Goal: Information Seeking & Learning: Learn about a topic

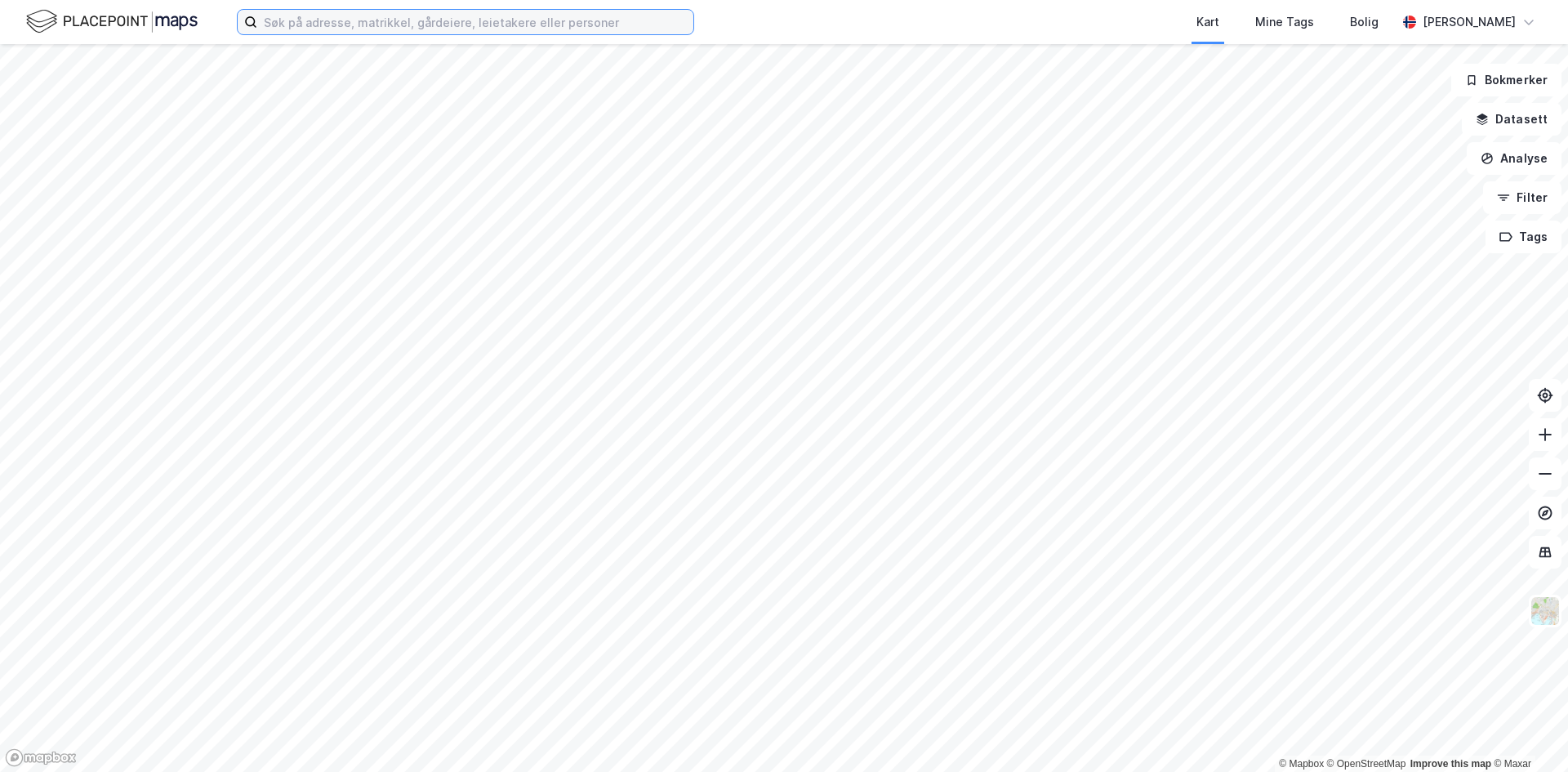
click at [395, 27] on input at bounding box center [476, 21] width 436 height 25
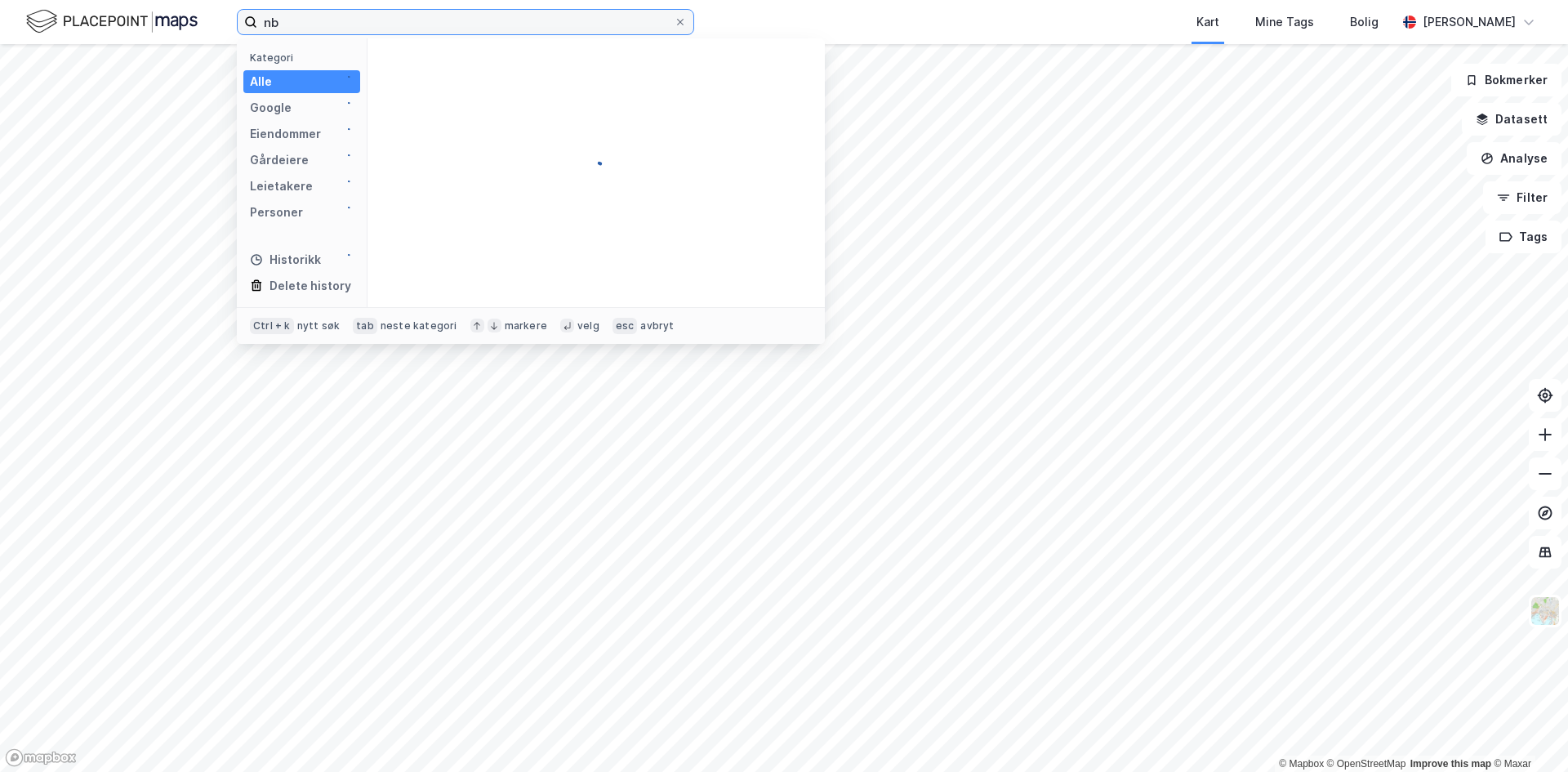
type input "n"
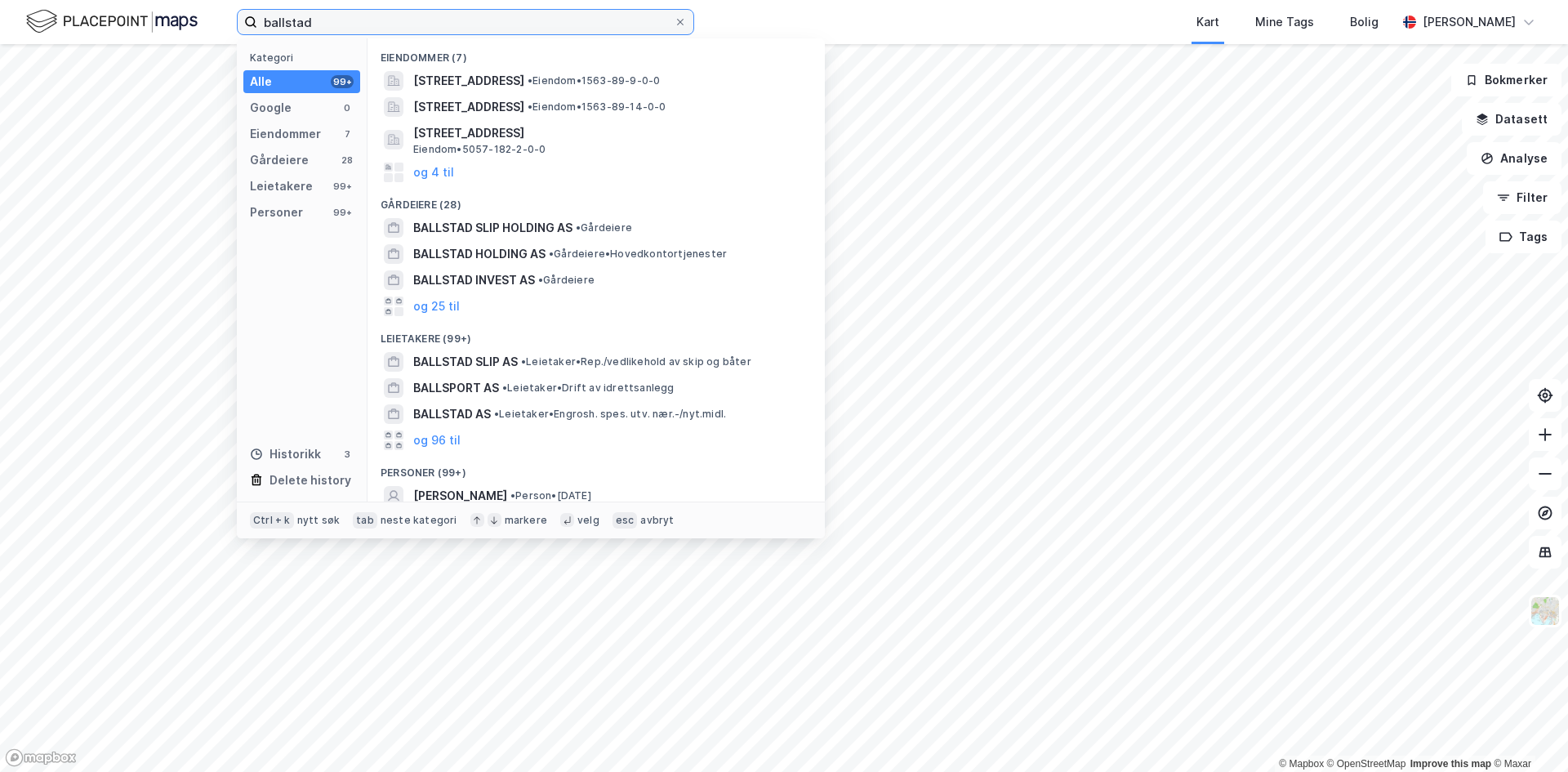
type input "ballstad"
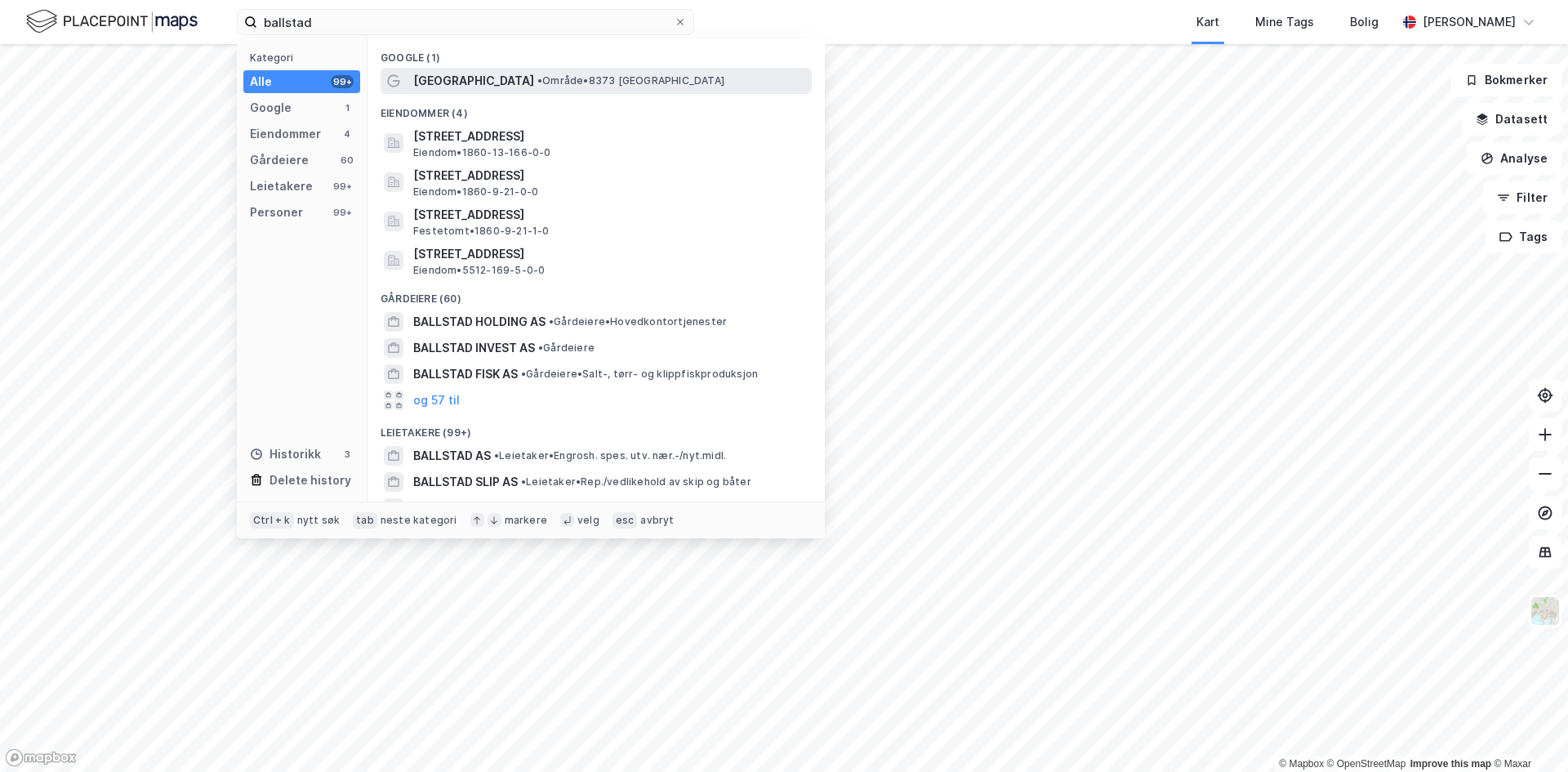
click at [538, 75] on span "• Område • 8373 [GEOGRAPHIC_DATA]" at bounding box center [631, 81] width 187 height 13
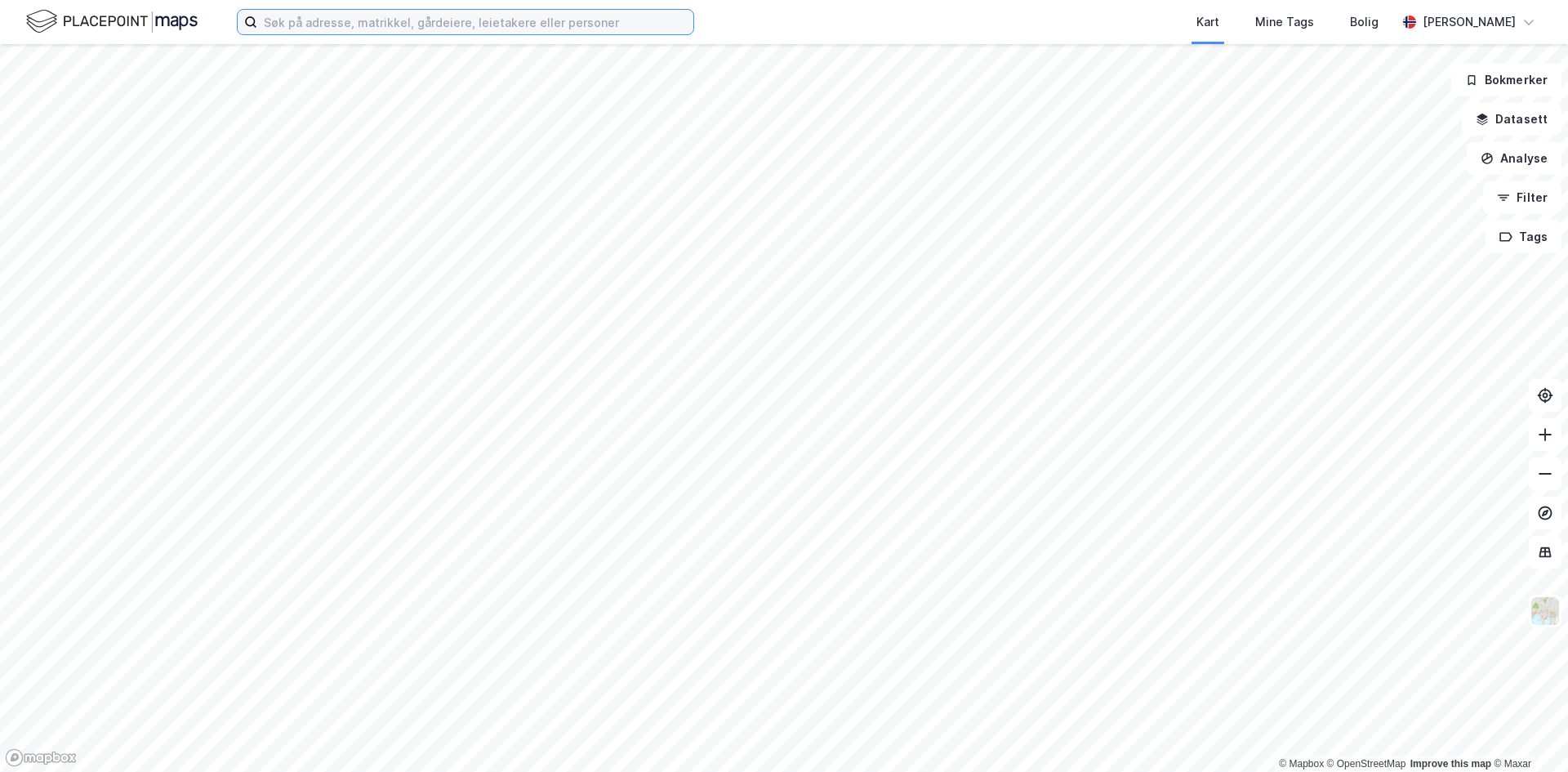
click at [487, 25] on input at bounding box center [476, 21] width 436 height 25
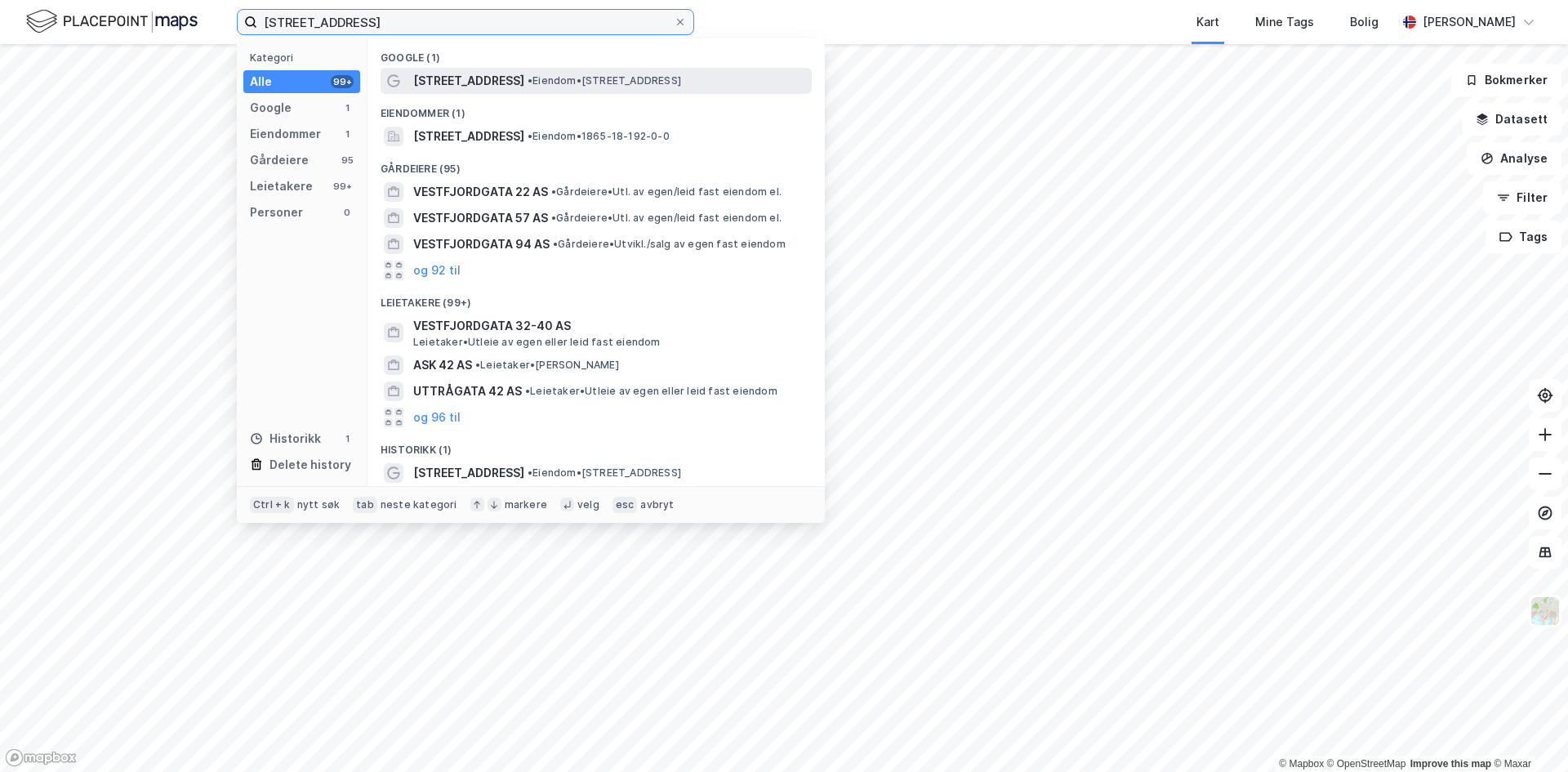
type input "vestfjordgata 42"
click at [502, 80] on span "[STREET_ADDRESS]" at bounding box center [468, 81] width 111 height 20
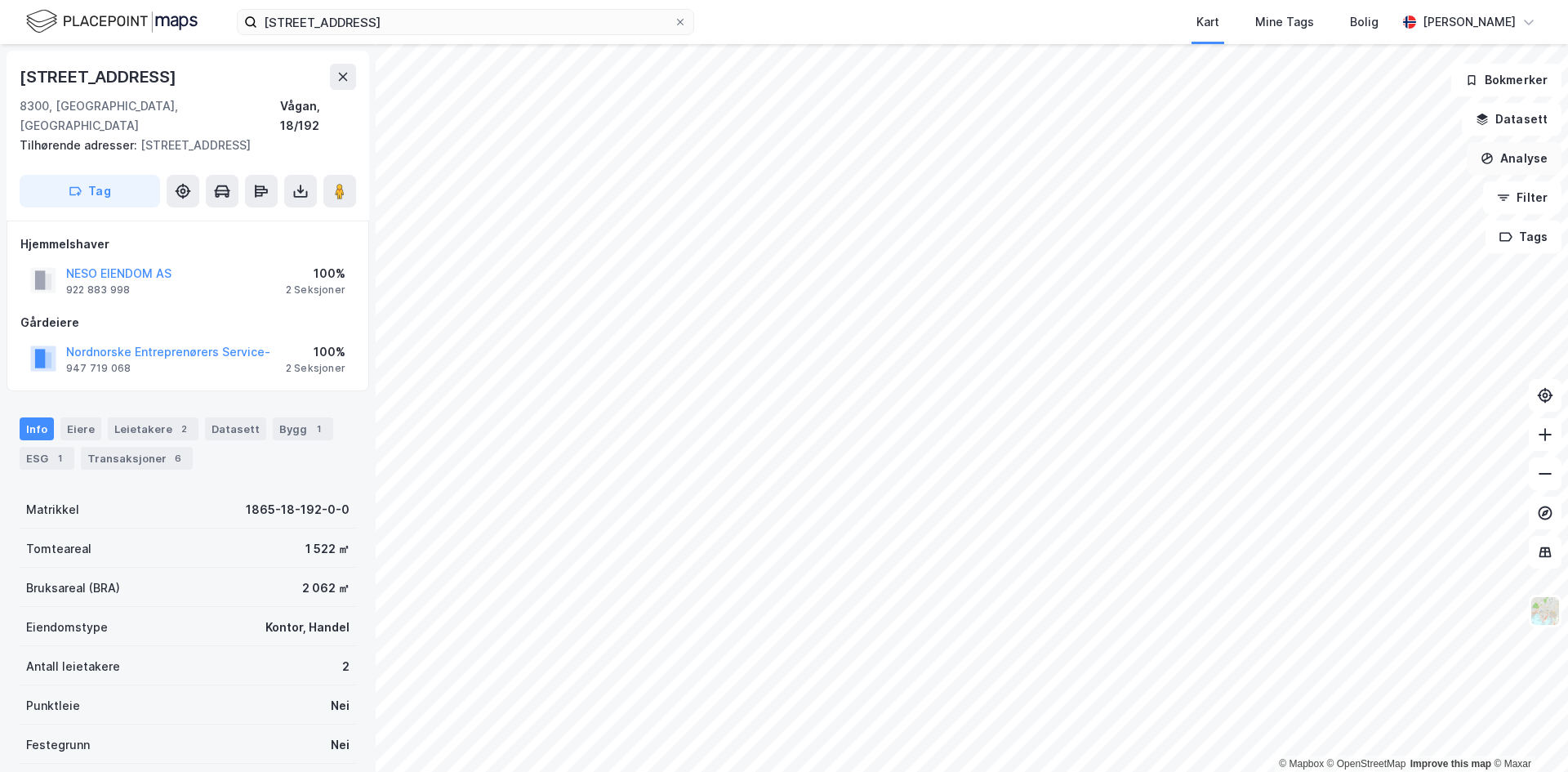
click at [1504, 163] on button "Analyse" at bounding box center [1514, 158] width 94 height 33
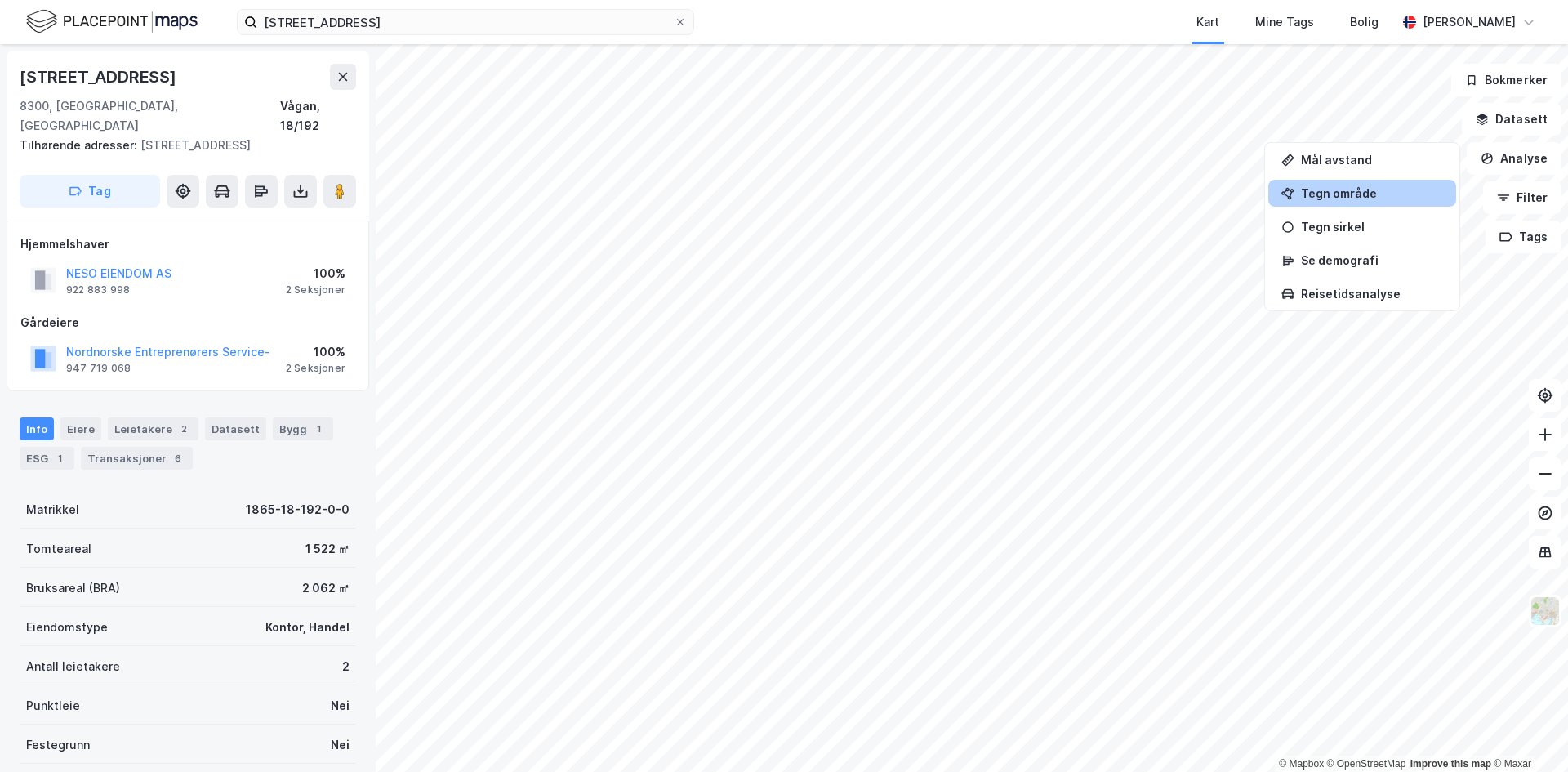
click at [1329, 194] on div "Tegn område" at bounding box center [1371, 193] width 142 height 14
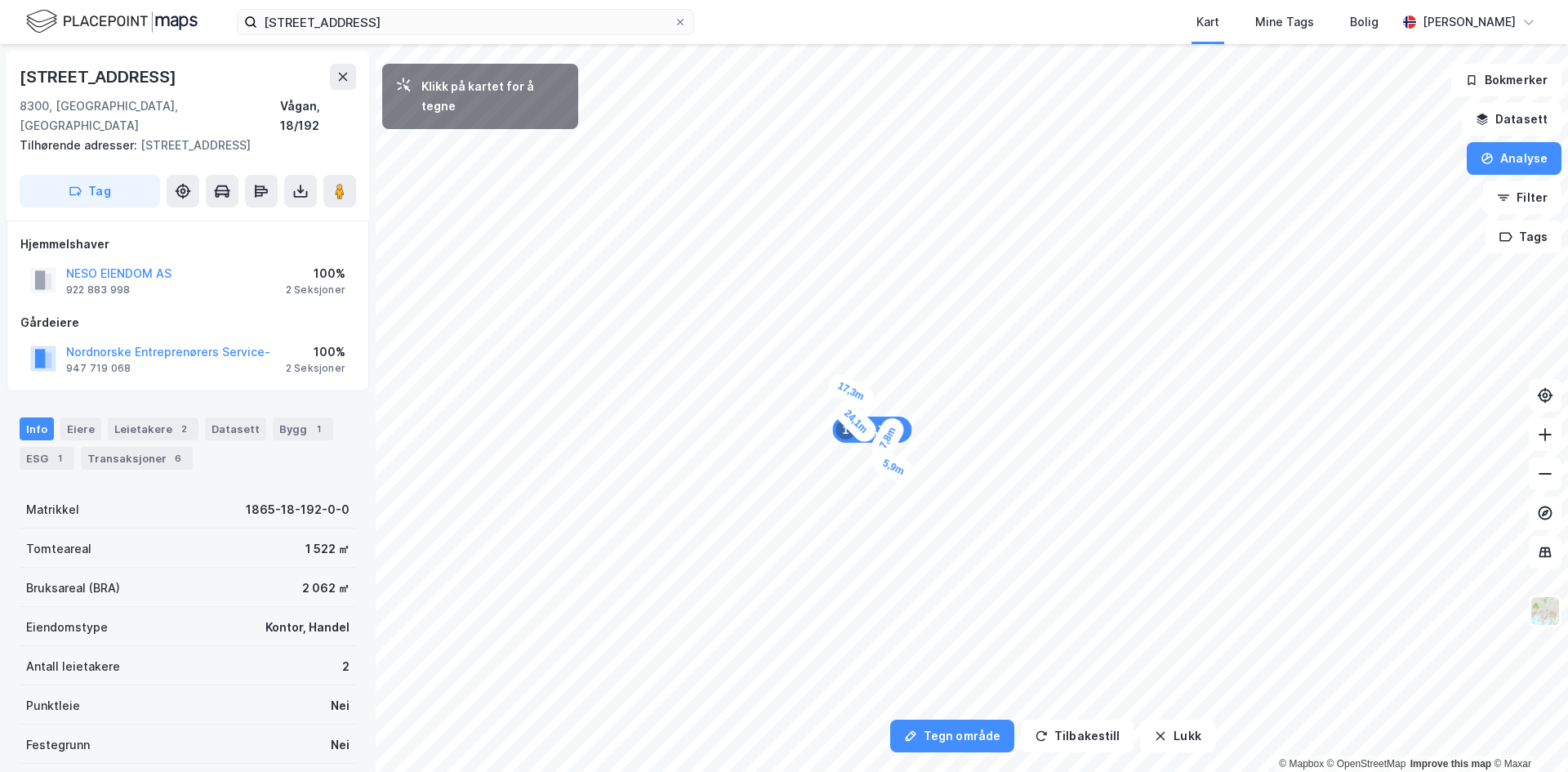
click at [910, 475] on div "5,9m" at bounding box center [893, 467] width 47 height 40
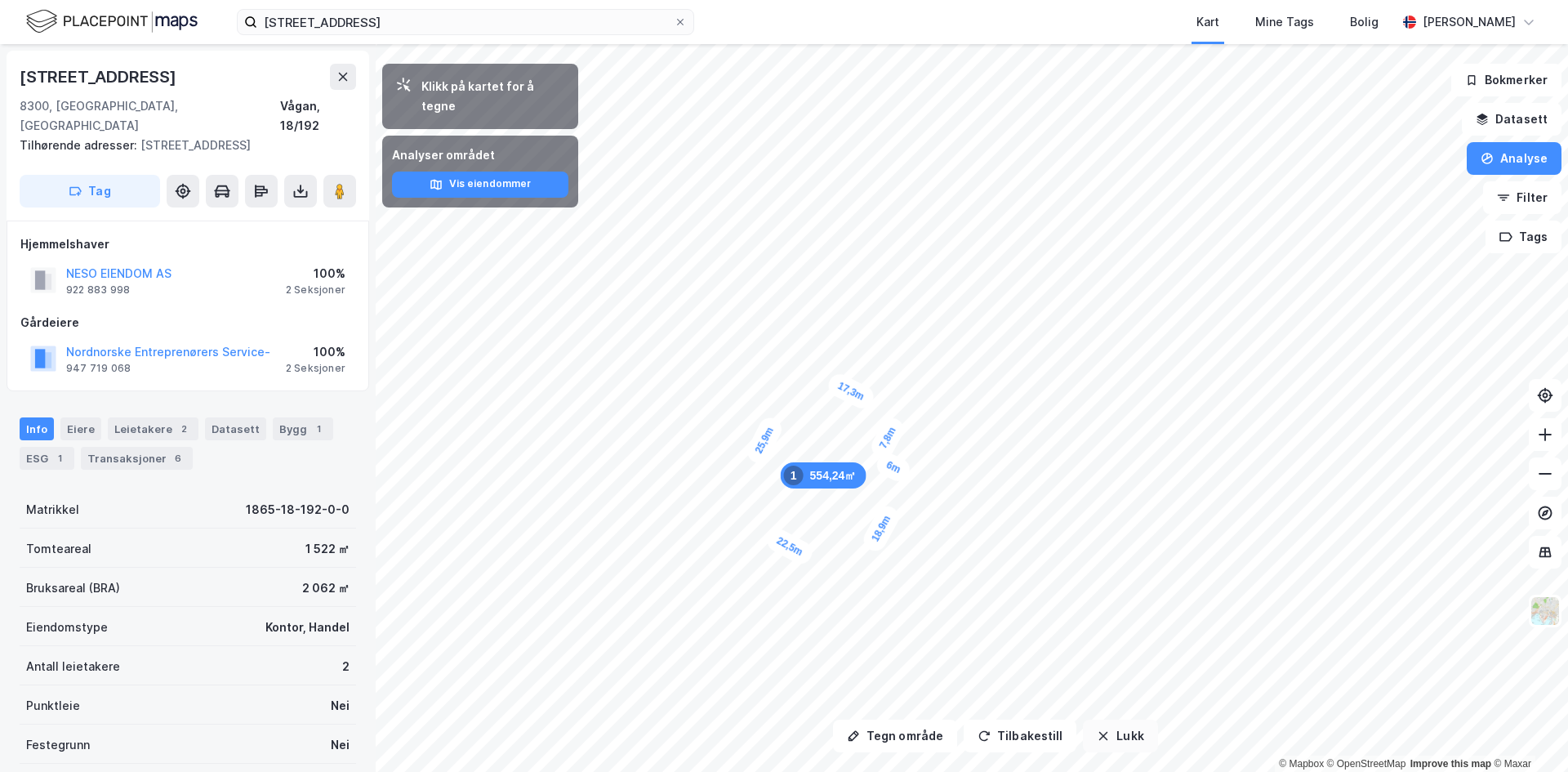
click at [1097, 726] on button "Lukk" at bounding box center [1120, 736] width 75 height 33
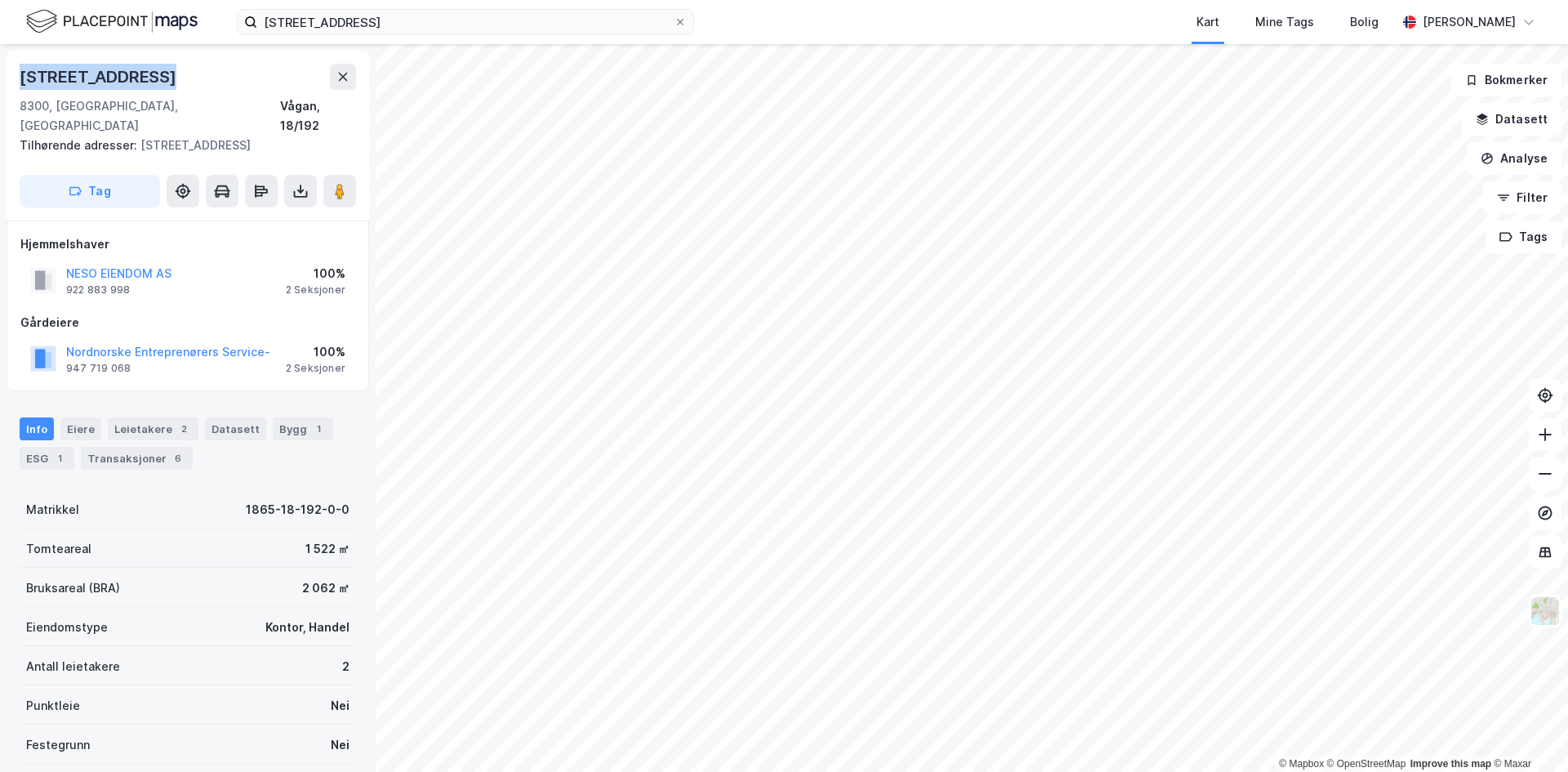
drag, startPoint x: 18, startPoint y: 74, endPoint x: 173, endPoint y: 68, distance: 155.1
click at [173, 68] on div "Vestfjordgata 42 8300, Svolvær, Nordland Vågan, 18/192 Tilhørende adresser: Par…" at bounding box center [188, 136] width 362 height 170
copy div "[STREET_ADDRESS]"
click at [1516, 161] on button "Analyse" at bounding box center [1514, 158] width 94 height 33
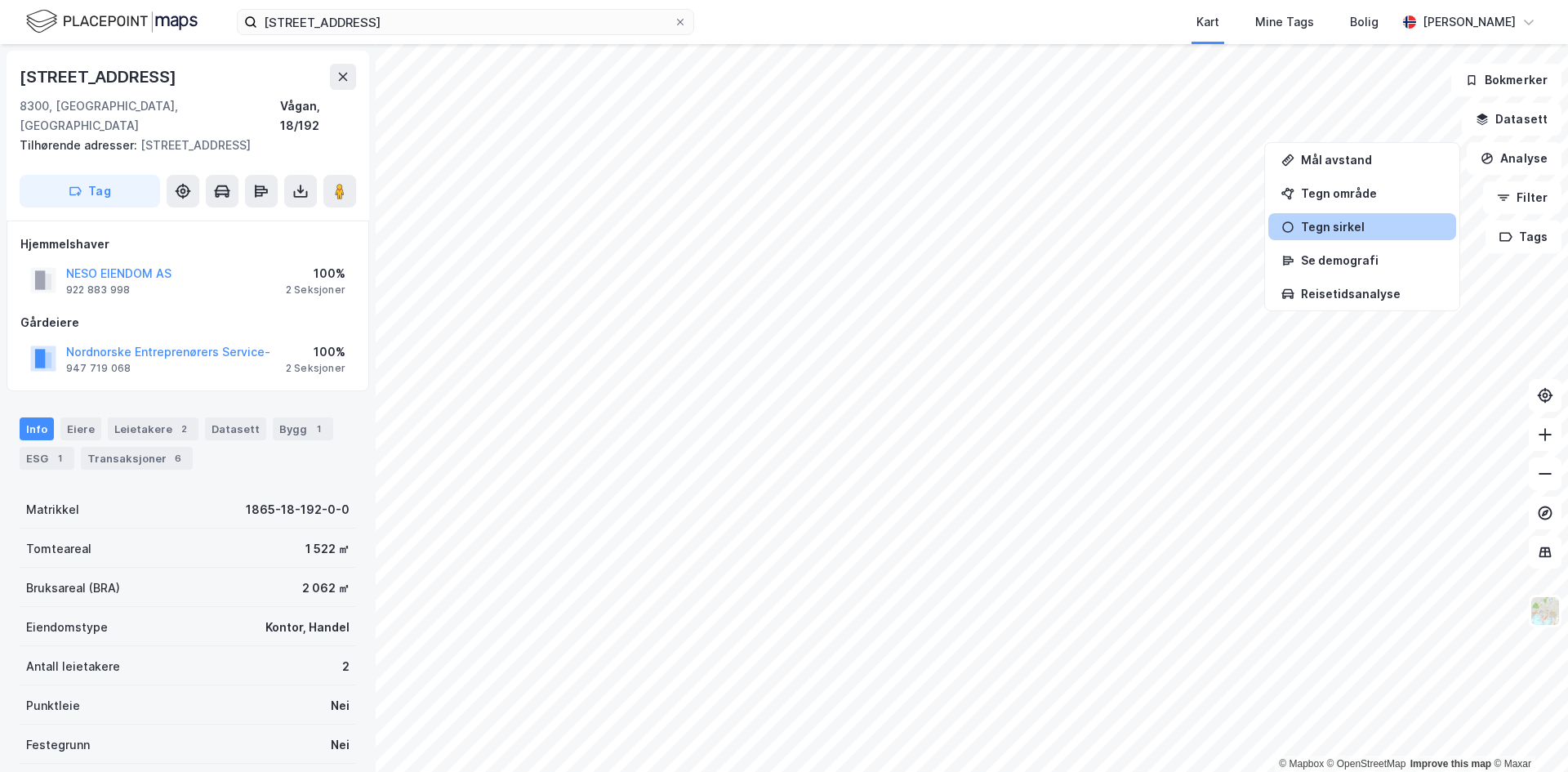
click at [1369, 226] on div "Tegn sirkel" at bounding box center [1371, 227] width 142 height 14
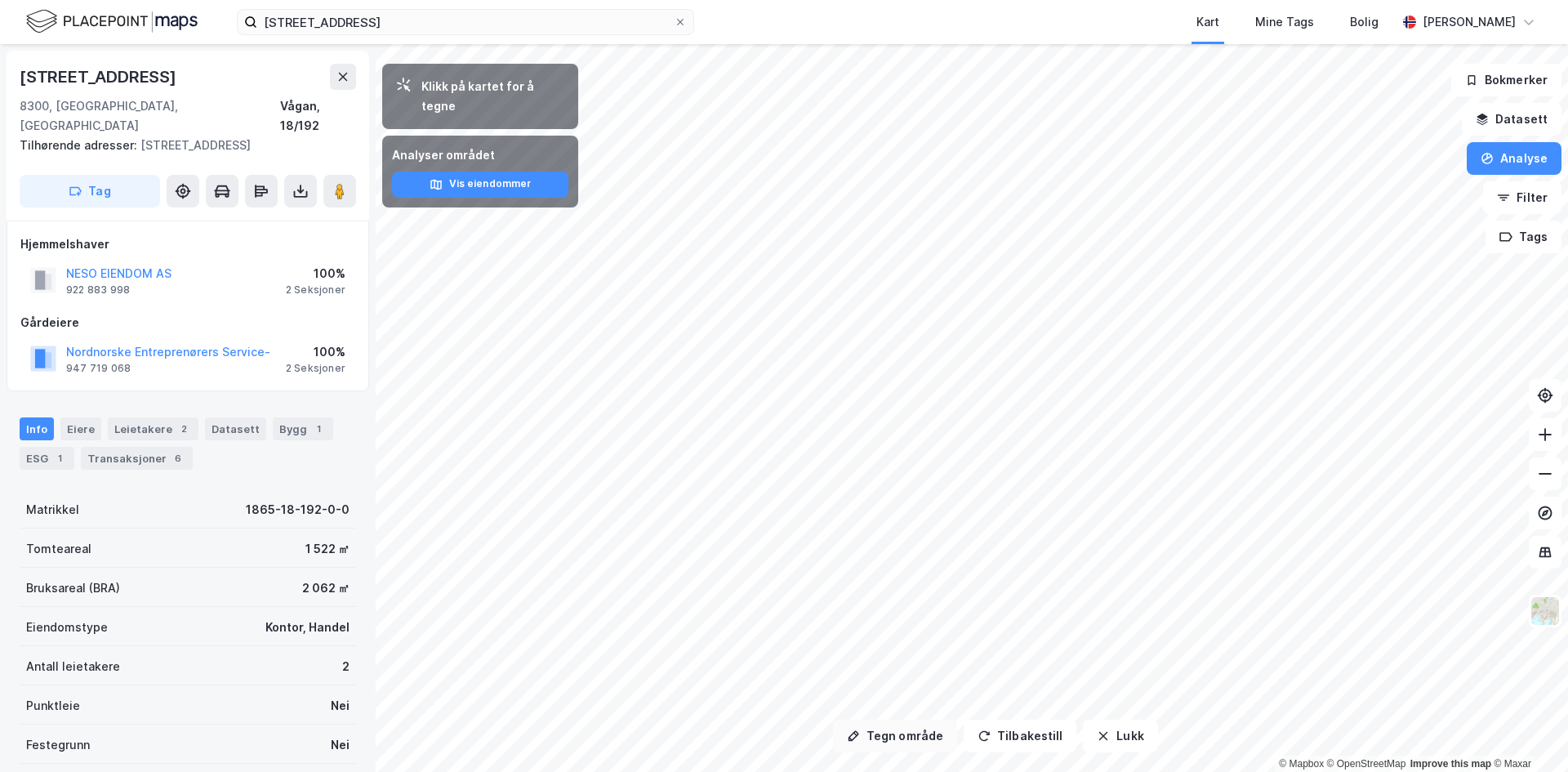
click at [899, 739] on button "Tegn område" at bounding box center [895, 736] width 125 height 33
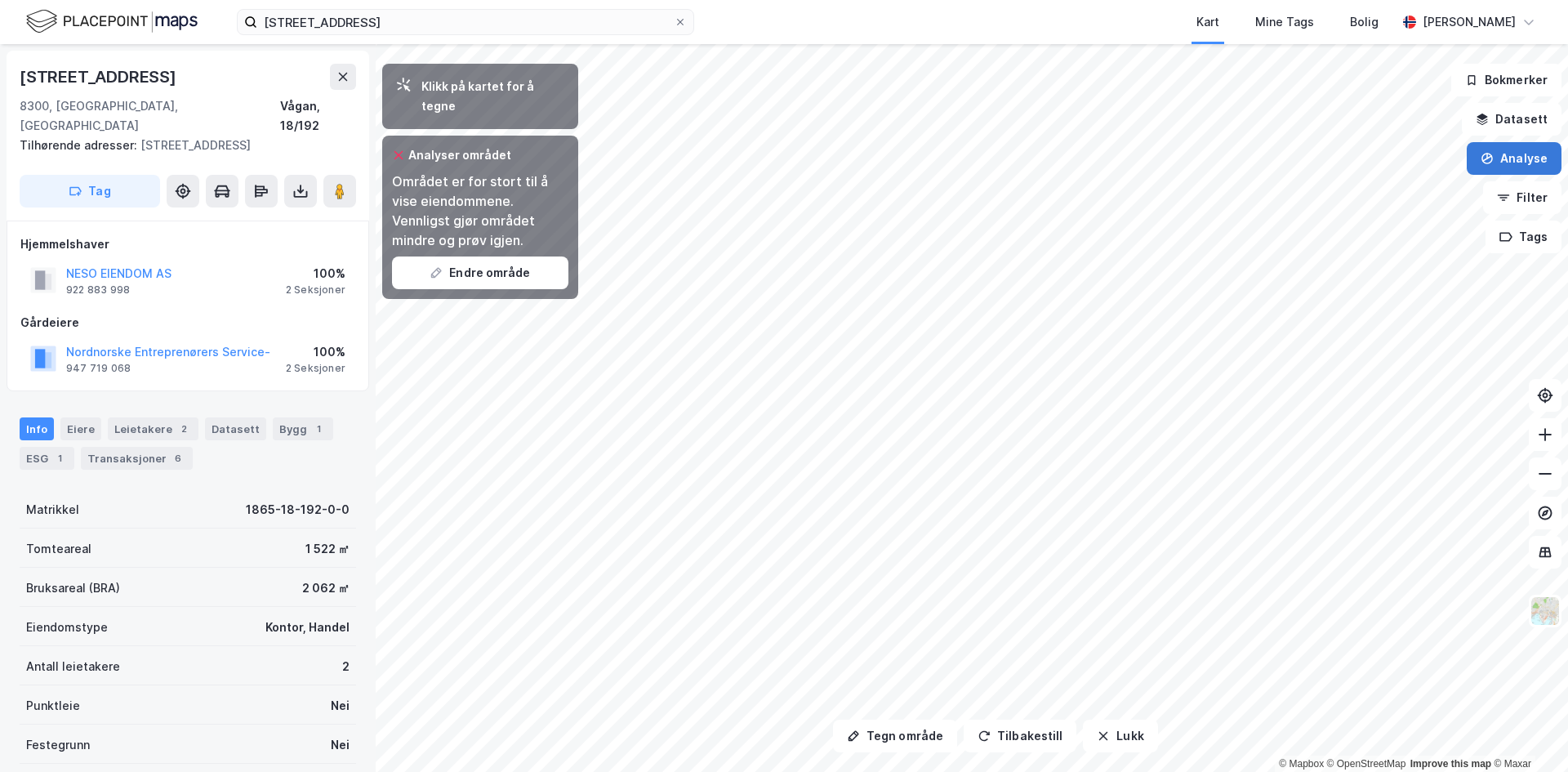
click at [1512, 151] on button "Analyse" at bounding box center [1514, 158] width 94 height 33
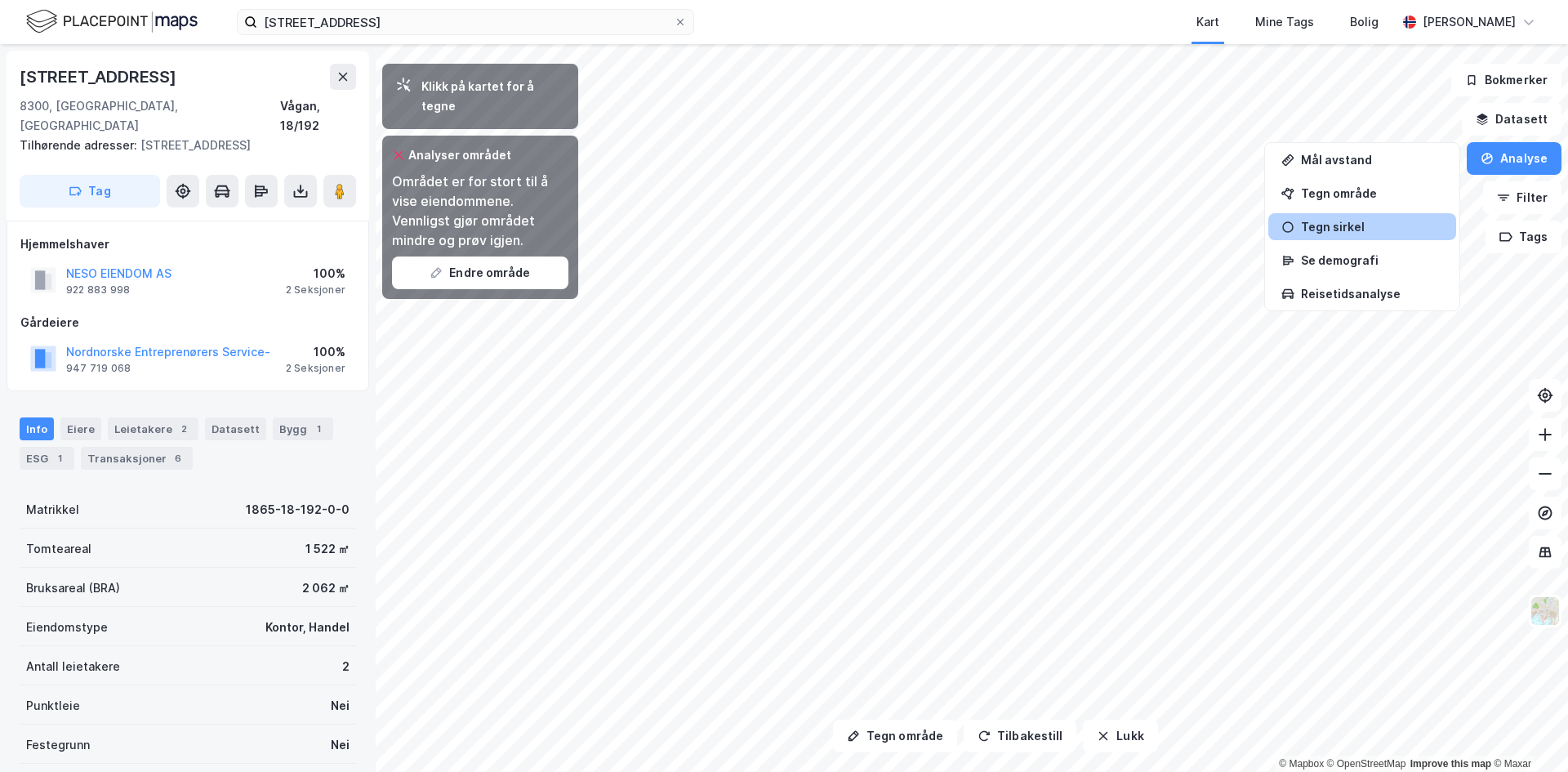
click at [1340, 225] on div "Tegn sirkel" at bounding box center [1371, 227] width 142 height 14
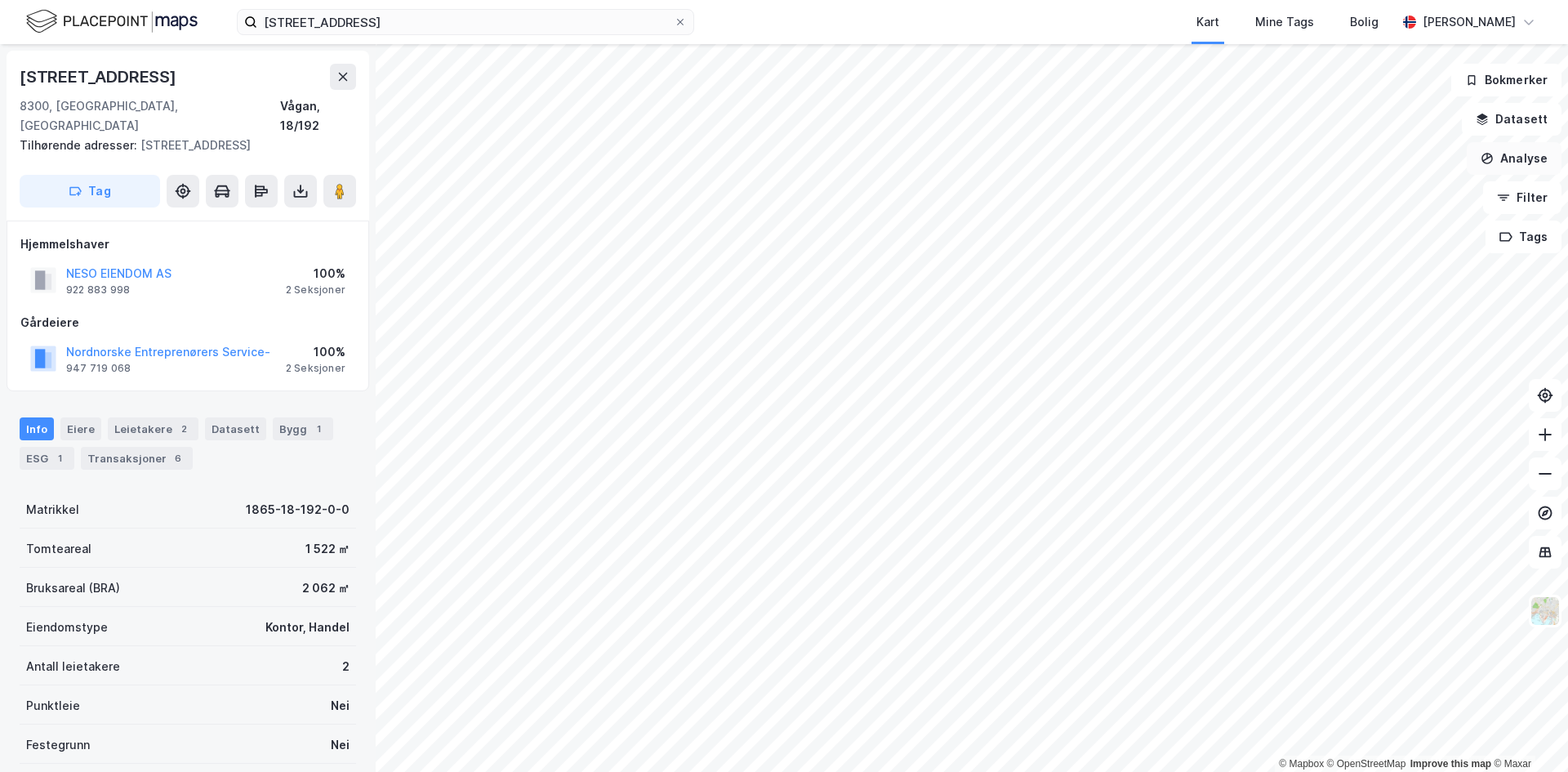
click at [1493, 158] on icon "button" at bounding box center [1486, 158] width 13 height 13
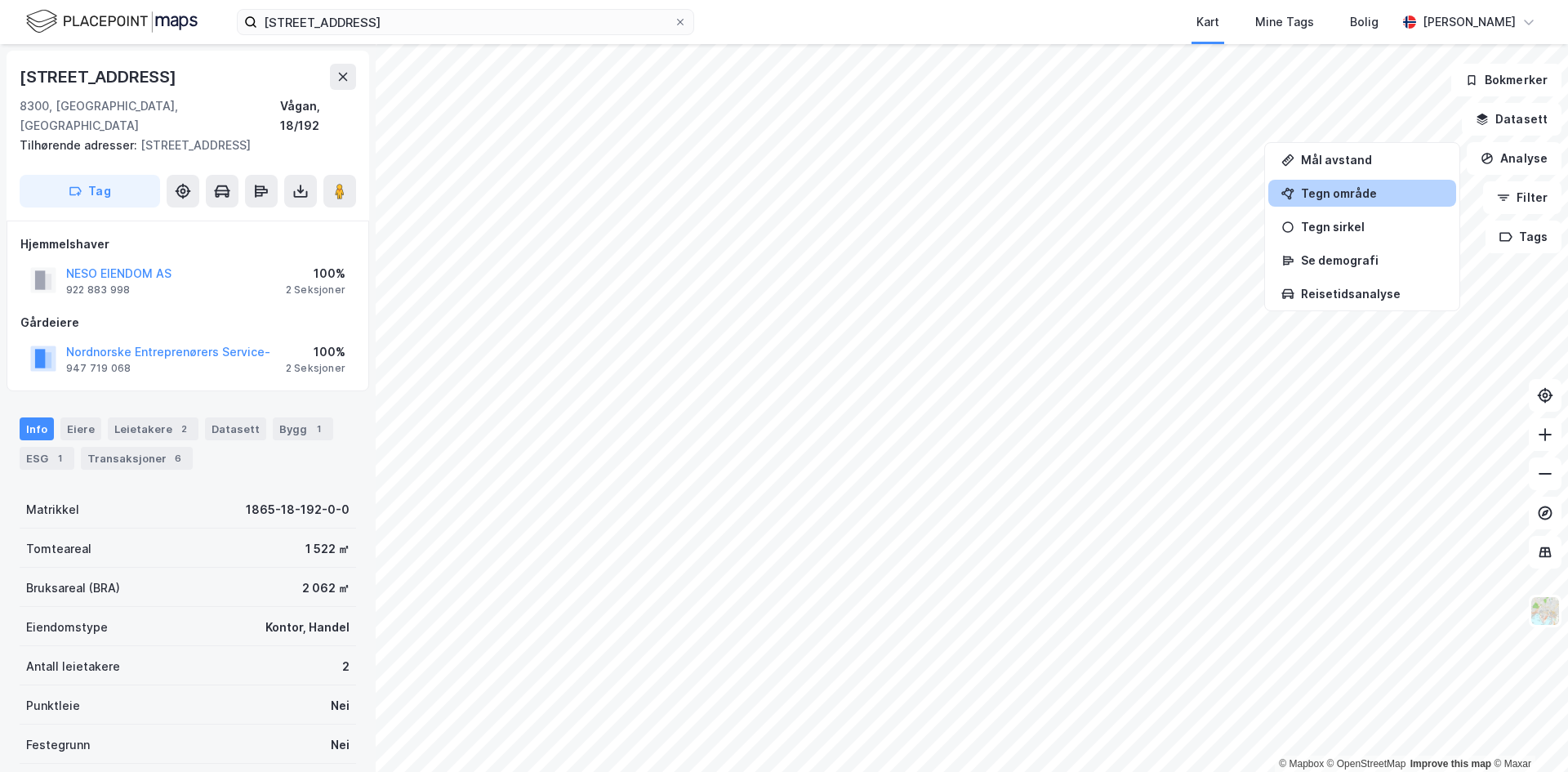
click at [1310, 191] on div "Tegn område" at bounding box center [1371, 193] width 142 height 14
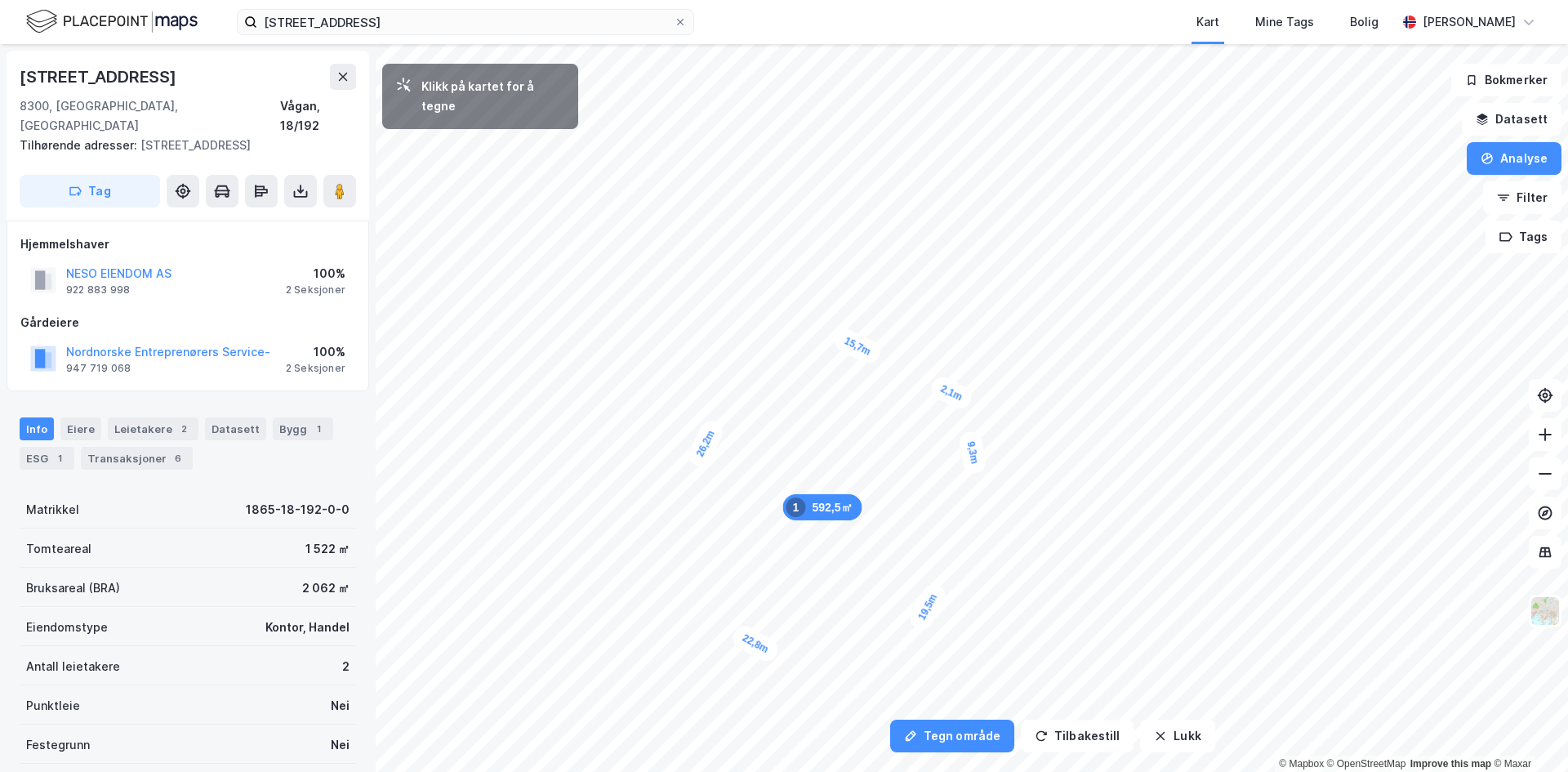
click at [963, 398] on div "2,1m" at bounding box center [951, 393] width 47 height 40
click at [1168, 742] on button "Lukk" at bounding box center [1176, 736] width 75 height 33
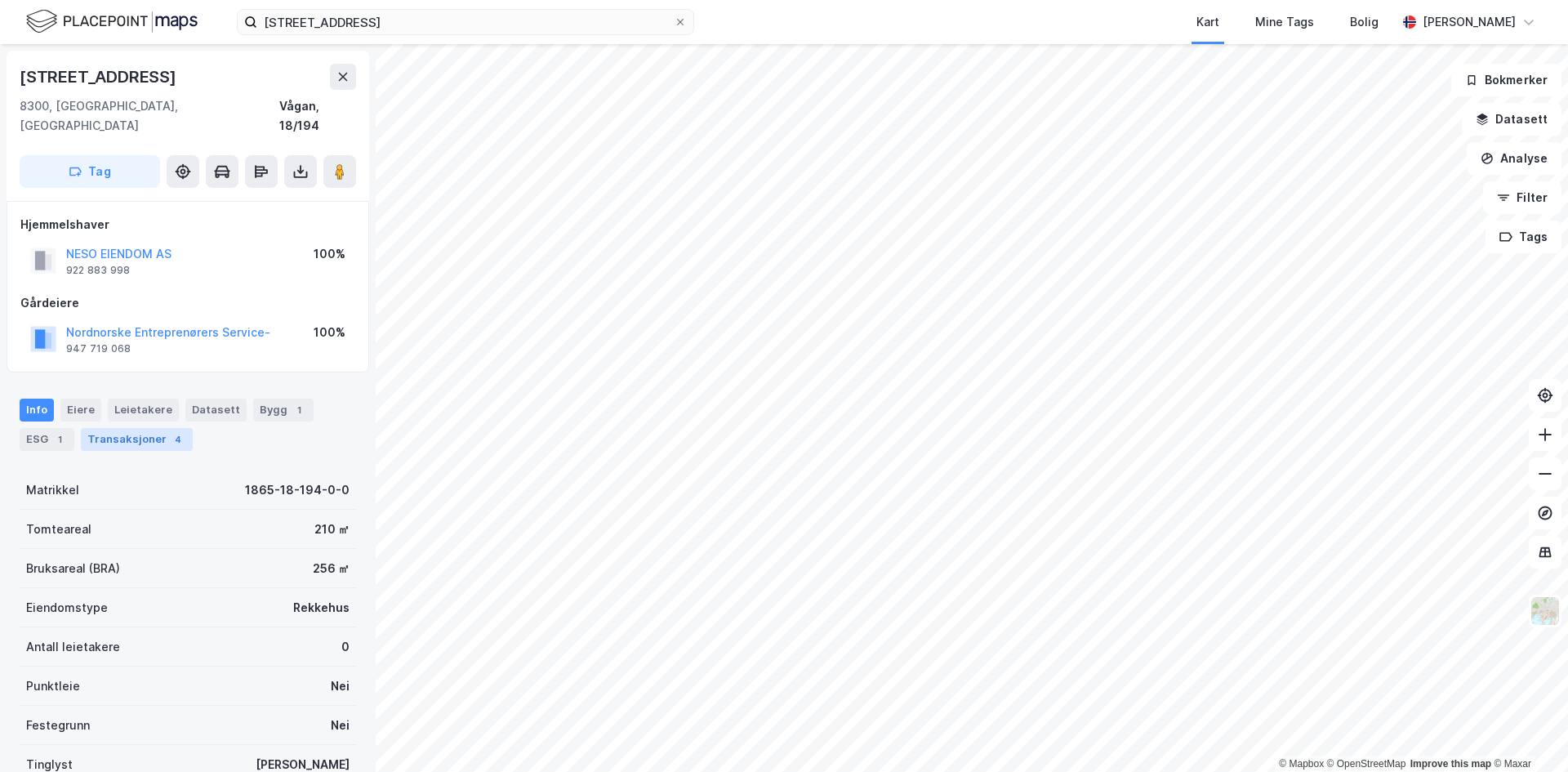
click at [114, 428] on div "Transaksjoner 4" at bounding box center [137, 439] width 112 height 23
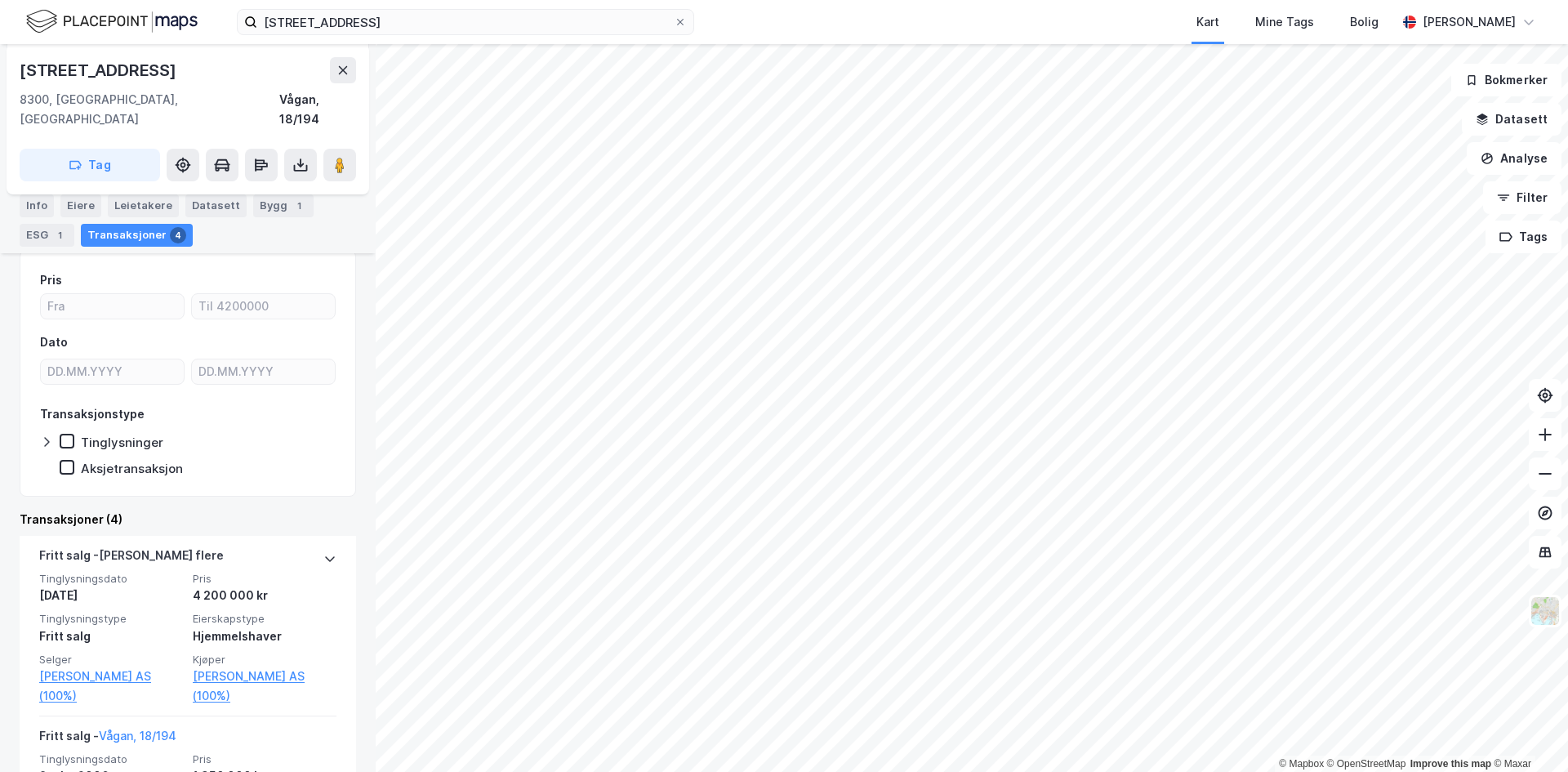
scroll to position [326, 0]
